Goal: Obtain resource: Obtain resource

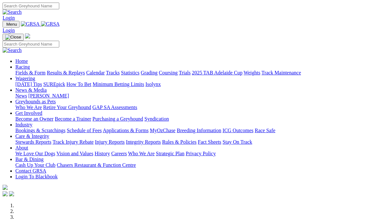
click at [33, 70] on link "Fields & Form" at bounding box center [30, 72] width 30 height 5
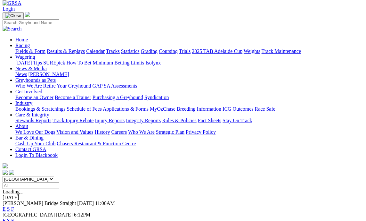
scroll to position [64, 0]
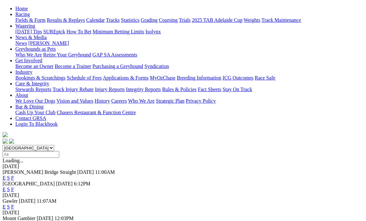
click at [14, 221] on link "F" at bounding box center [12, 223] width 3 height 5
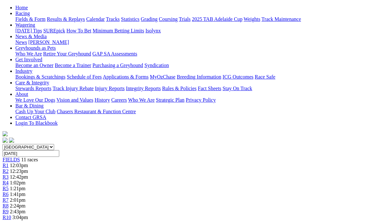
scroll to position [96, 0]
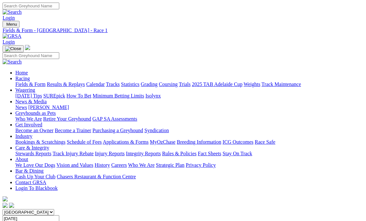
scroll to position [96, 0]
